Goal: Information Seeking & Learning: Learn about a topic

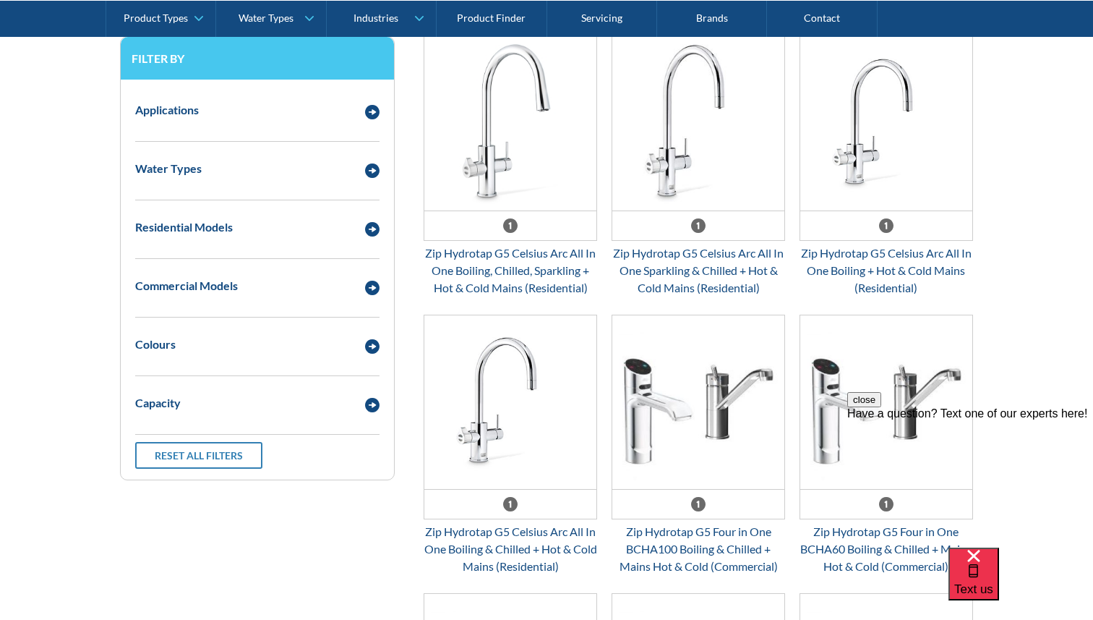
scroll to position [684, 0]
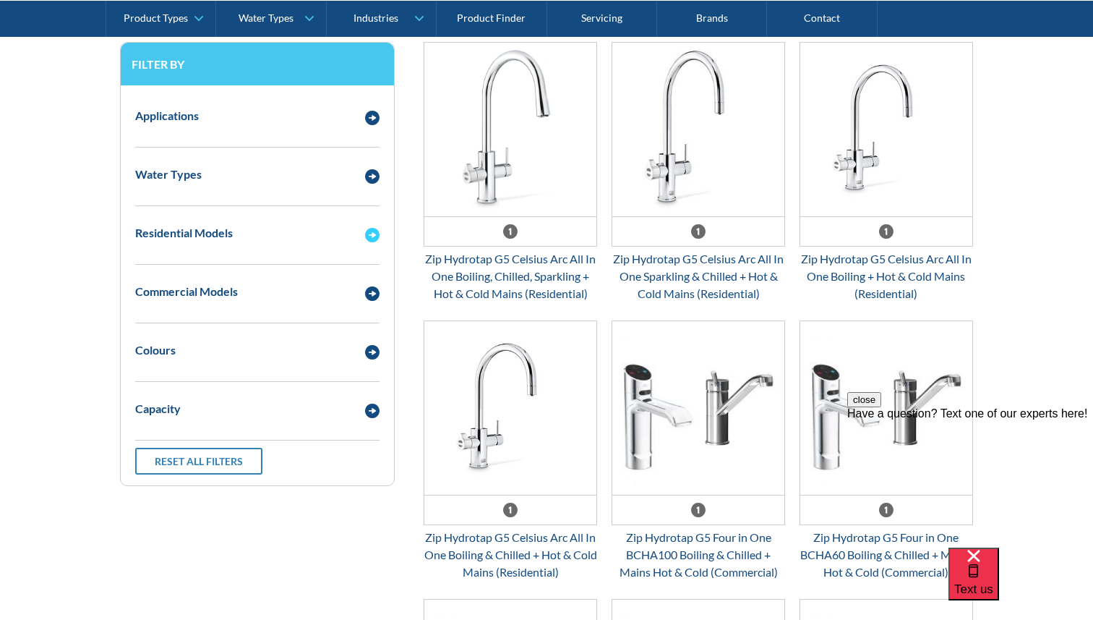
click at [369, 237] on img "Email Form 3" at bounding box center [372, 235] width 14 height 14
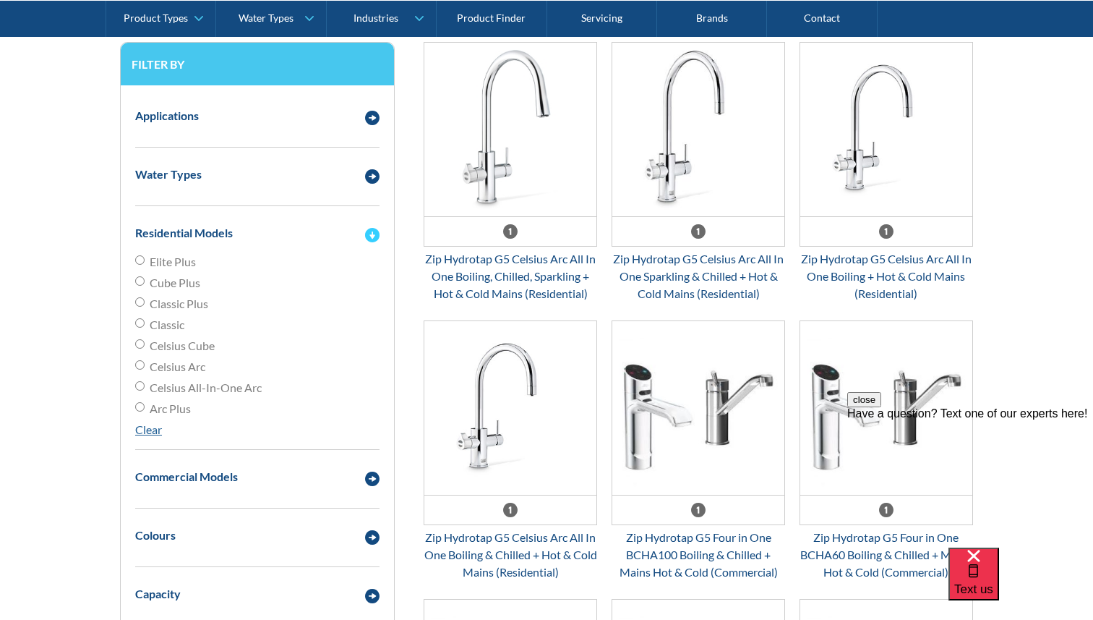
click at [367, 233] on img "Email Form 3" at bounding box center [372, 235] width 14 height 14
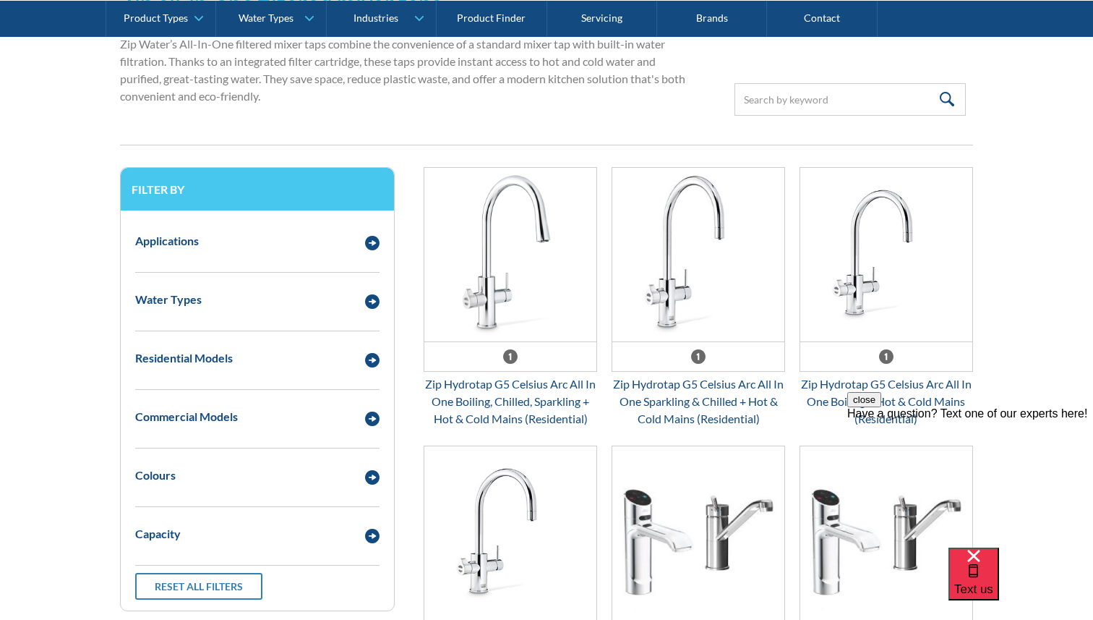
scroll to position [0, 0]
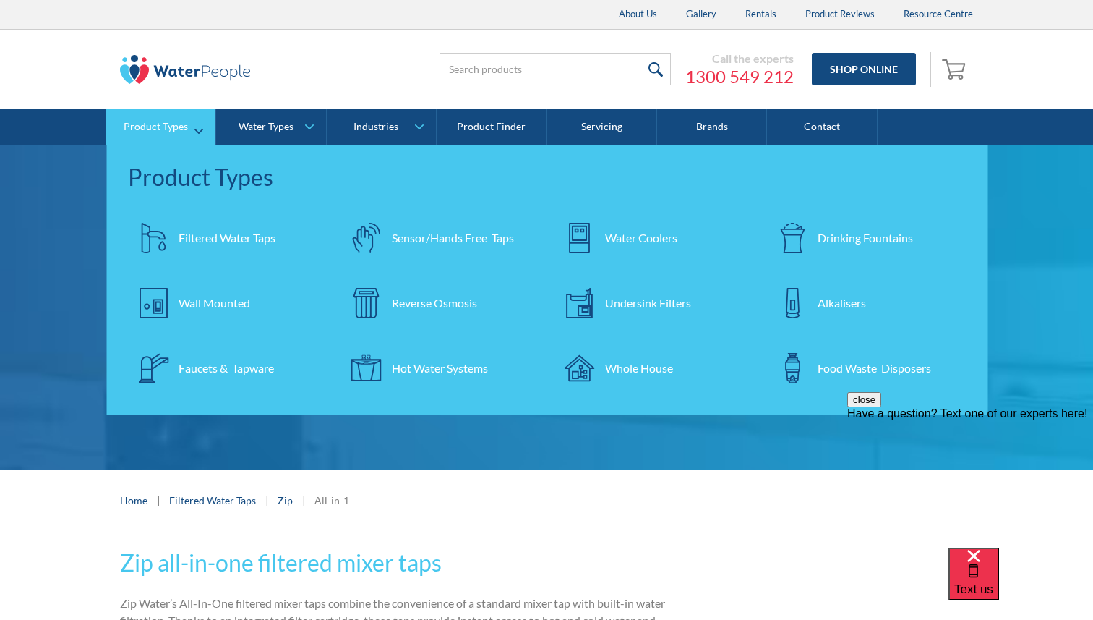
click at [210, 241] on div "Filtered Water Taps" at bounding box center [227, 237] width 97 height 17
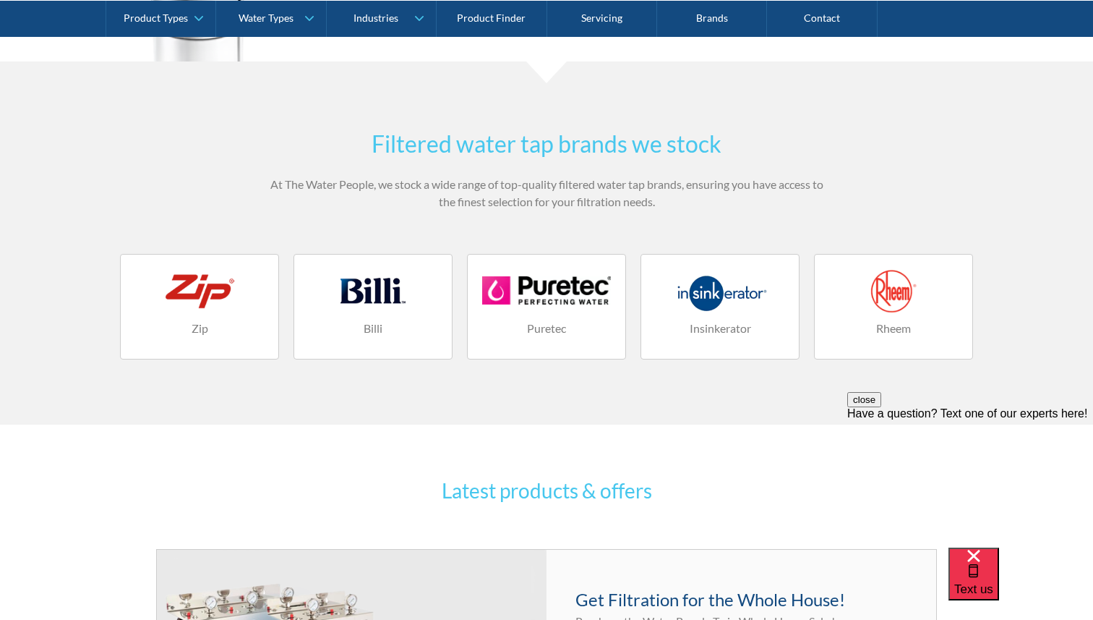
scroll to position [1847, 0]
click at [379, 304] on div at bounding box center [373, 291] width 129 height 43
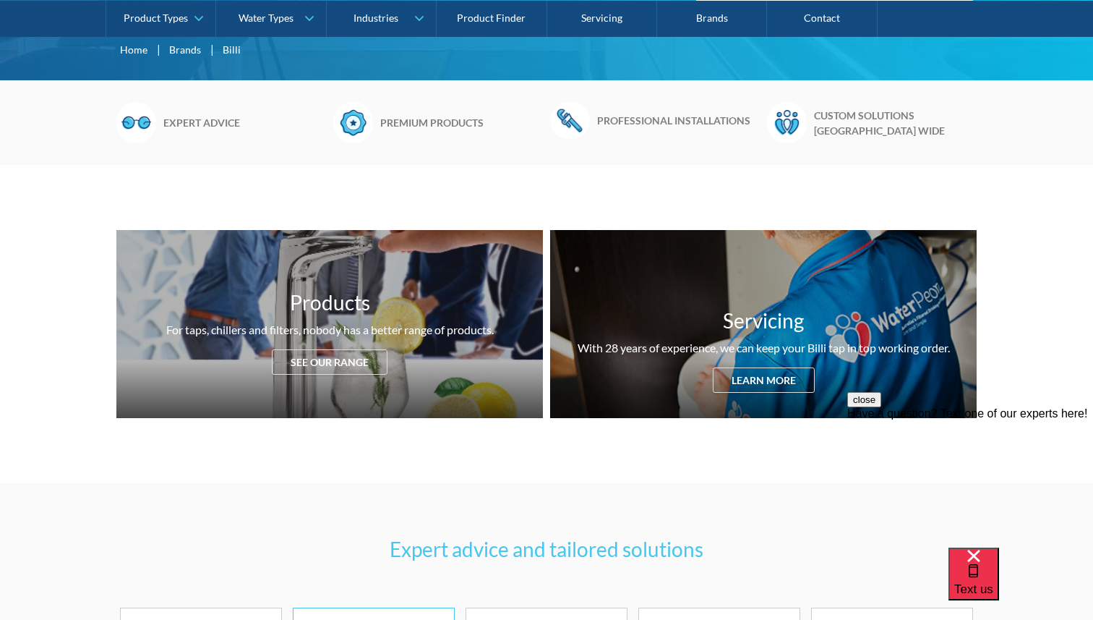
scroll to position [362, 0]
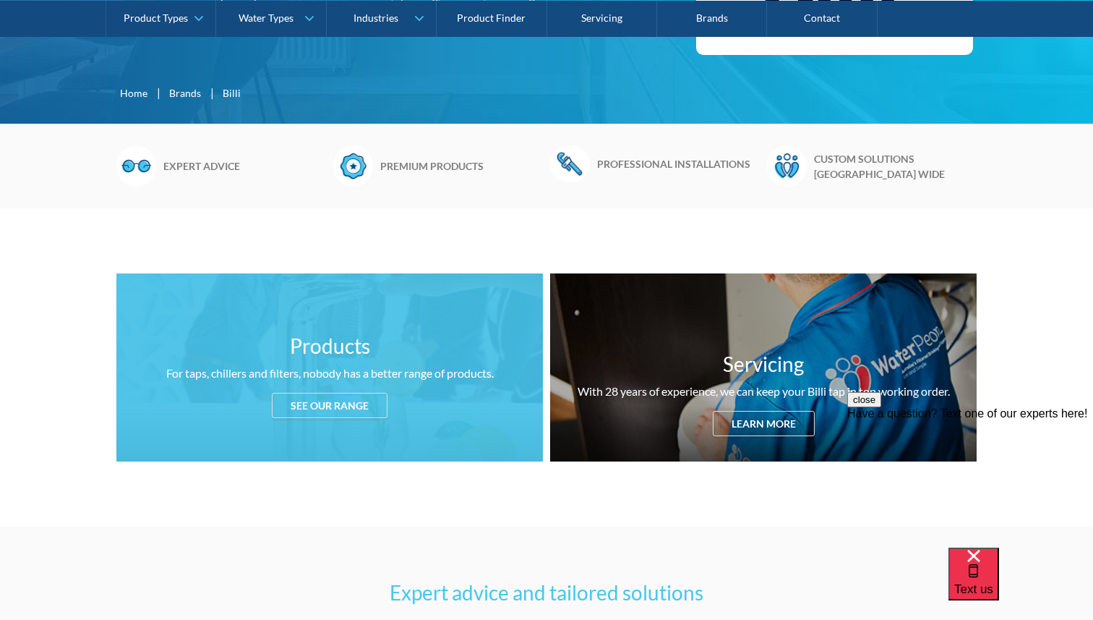
click at [338, 402] on div "See our range" at bounding box center [330, 405] width 116 height 25
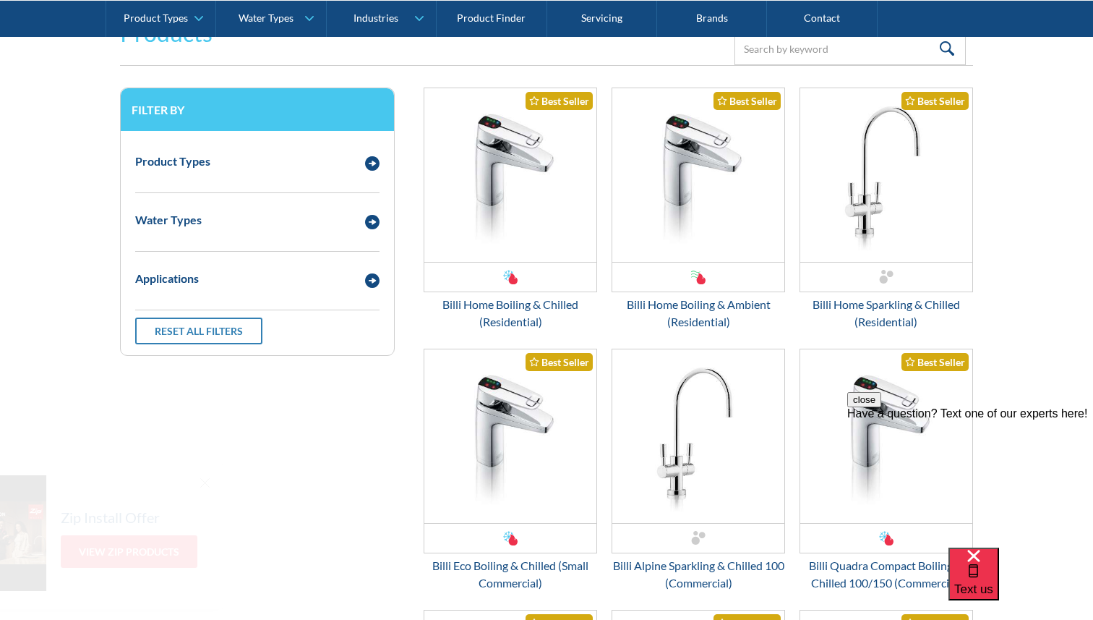
scroll to position [1908, 0]
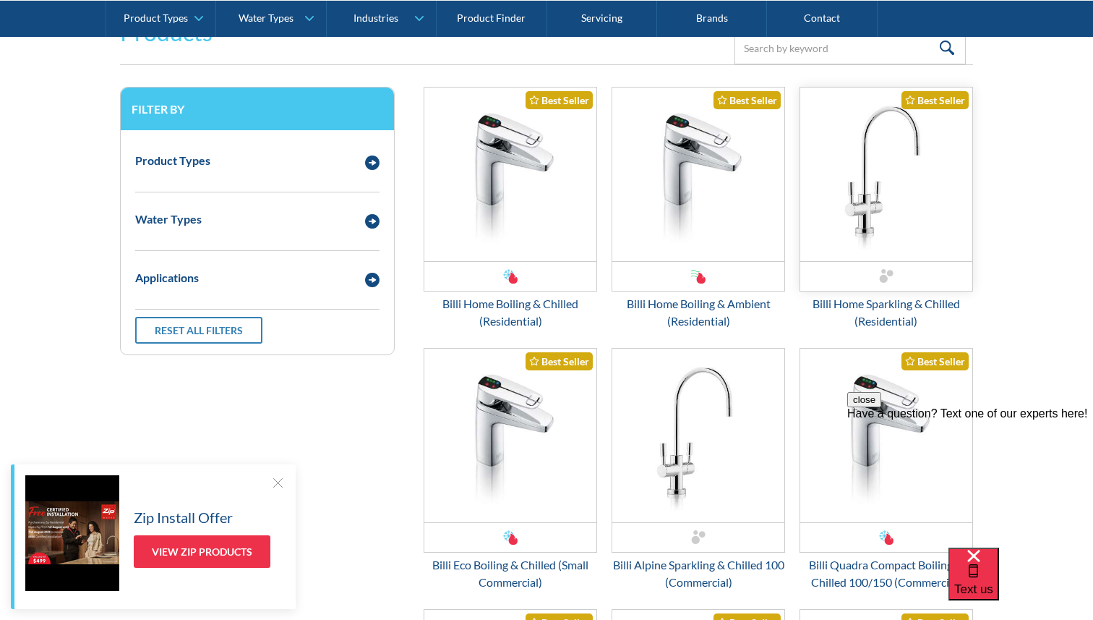
click at [905, 207] on img "Email Form 3" at bounding box center [886, 174] width 172 height 174
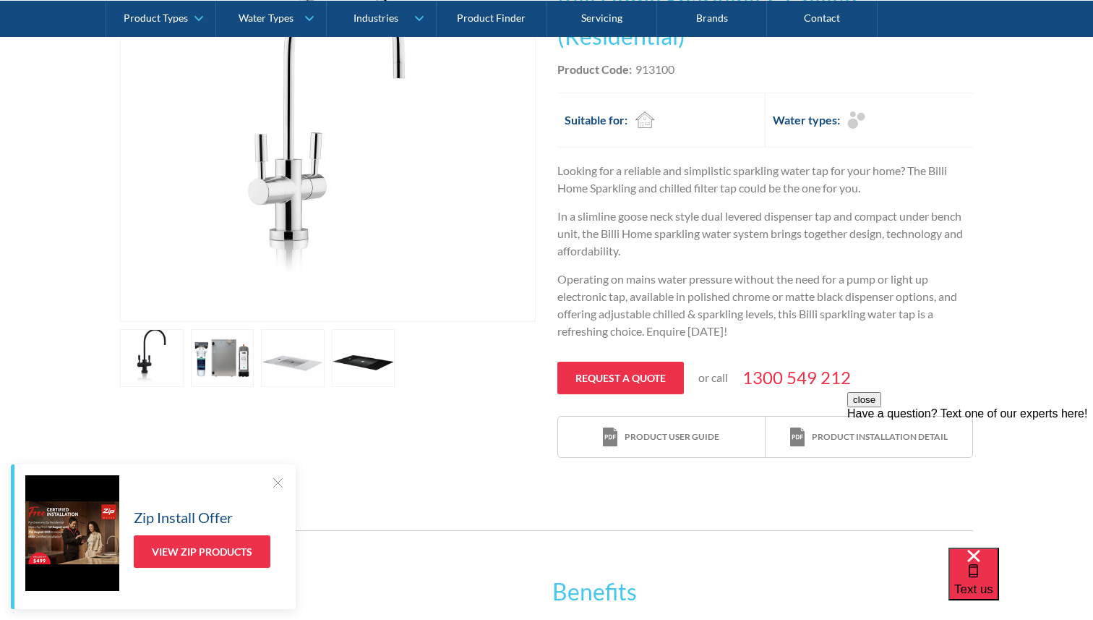
scroll to position [362, 0]
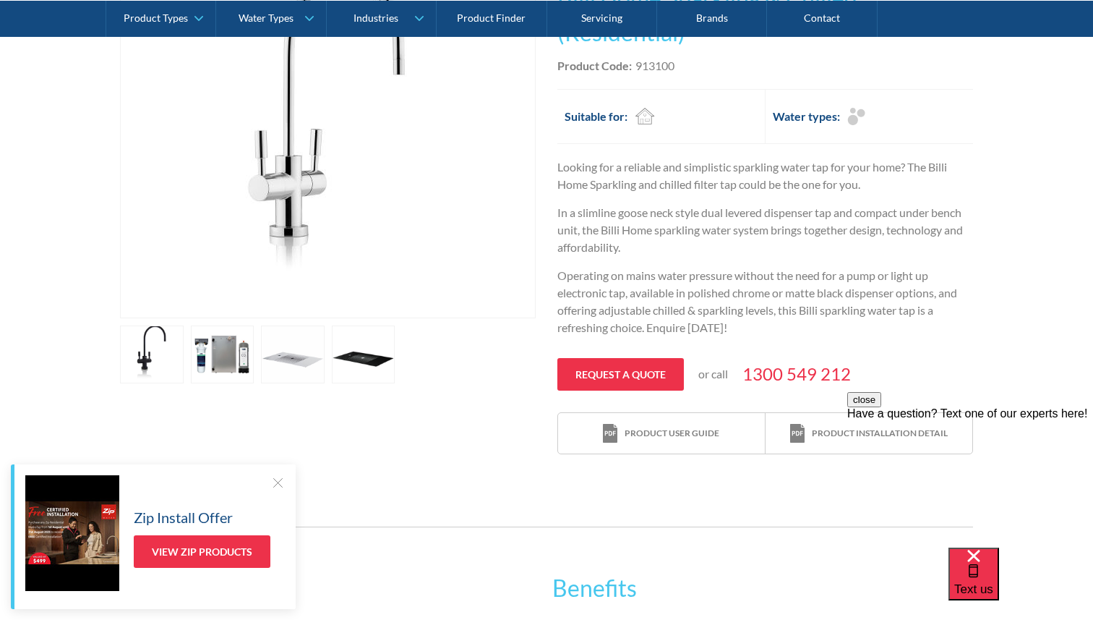
click at [156, 354] on link "open lightbox" at bounding box center [152, 354] width 64 height 58
